Goal: Task Accomplishment & Management: Use online tool/utility

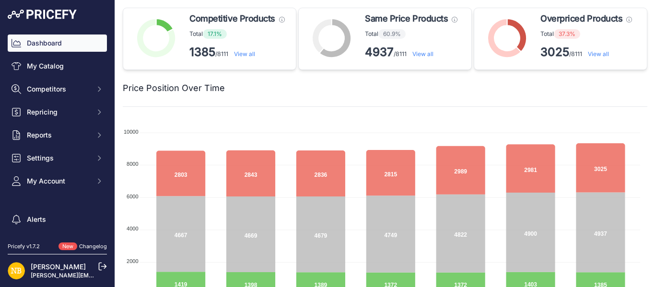
click at [247, 52] on link "View all" at bounding box center [244, 53] width 21 height 7
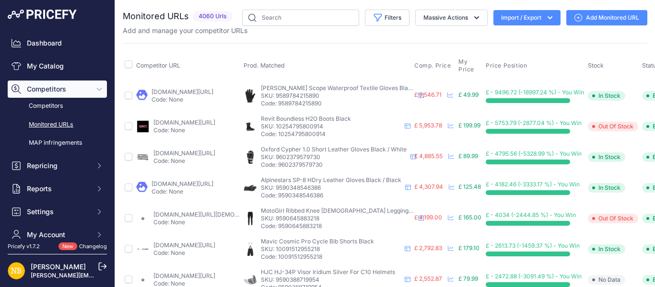
click at [493, 19] on button "Import / Export" at bounding box center [526, 17] width 67 height 15
click at [513, 52] on div "Export" at bounding box center [525, 54] width 77 height 17
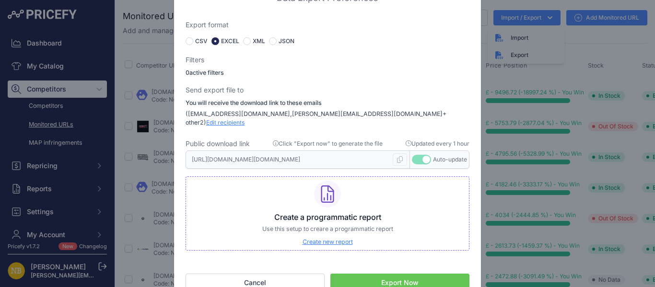
scroll to position [12, 0]
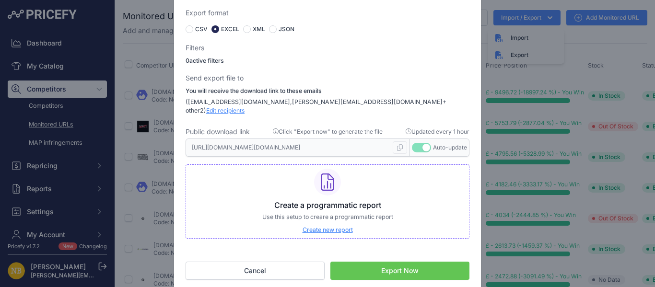
click at [388, 264] on button "Export Now" at bounding box center [399, 271] width 139 height 18
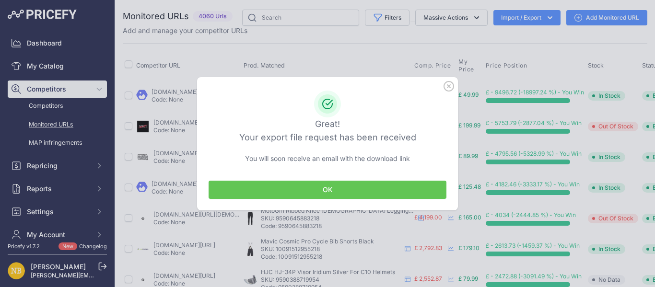
click at [325, 183] on button "OK" at bounding box center [328, 190] width 238 height 18
